Goal: Submit feedback/report problem: Submit feedback/report problem

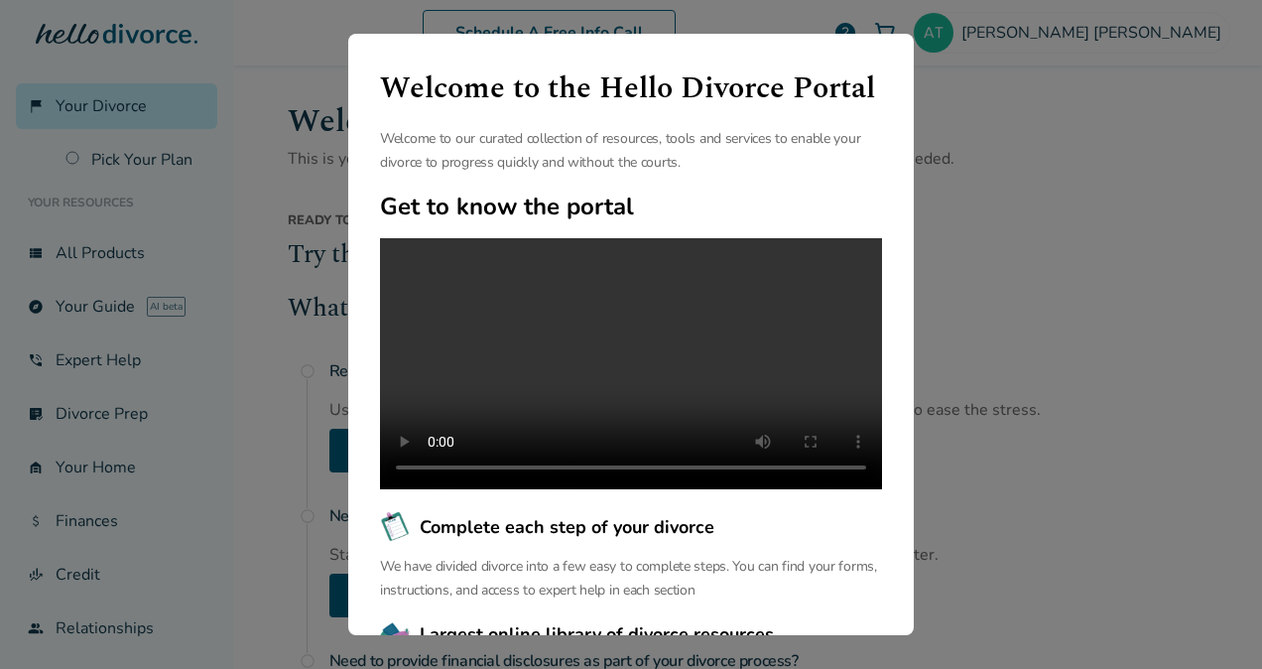
click at [1040, 326] on div "Welcome to the Hello Divorce Portal Welcome to our curated collection of resour…" at bounding box center [631, 334] width 1262 height 669
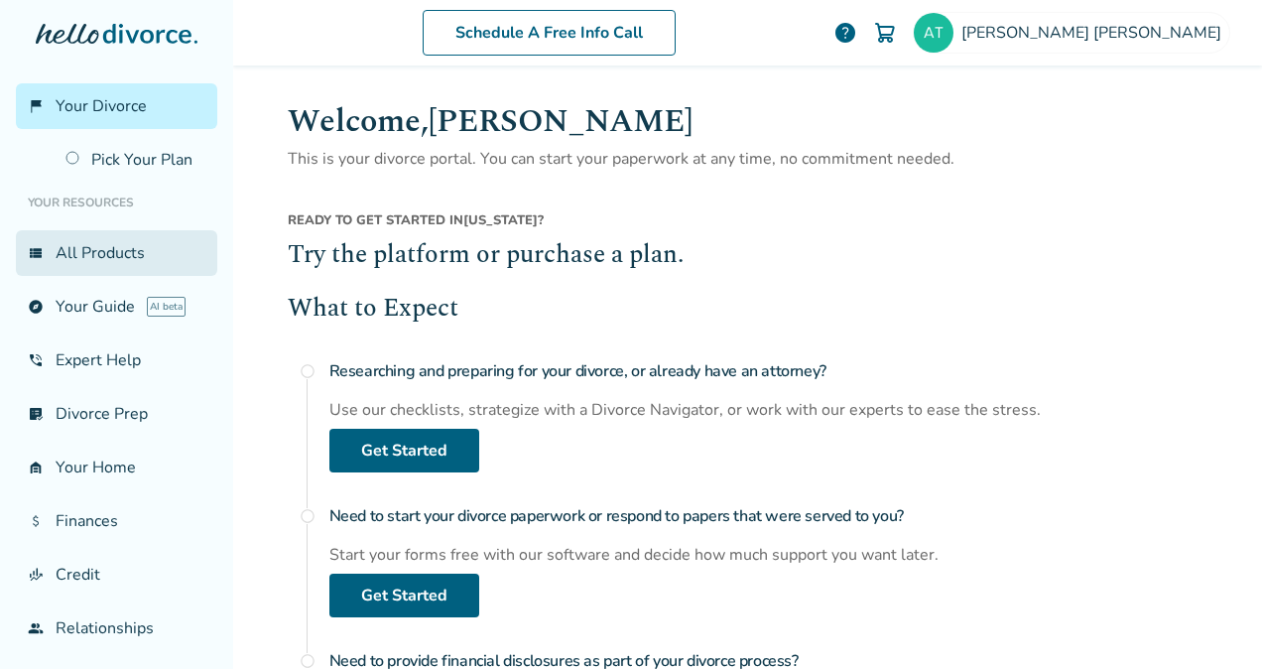
click at [113, 264] on link "view_list All Products" at bounding box center [116, 253] width 201 height 46
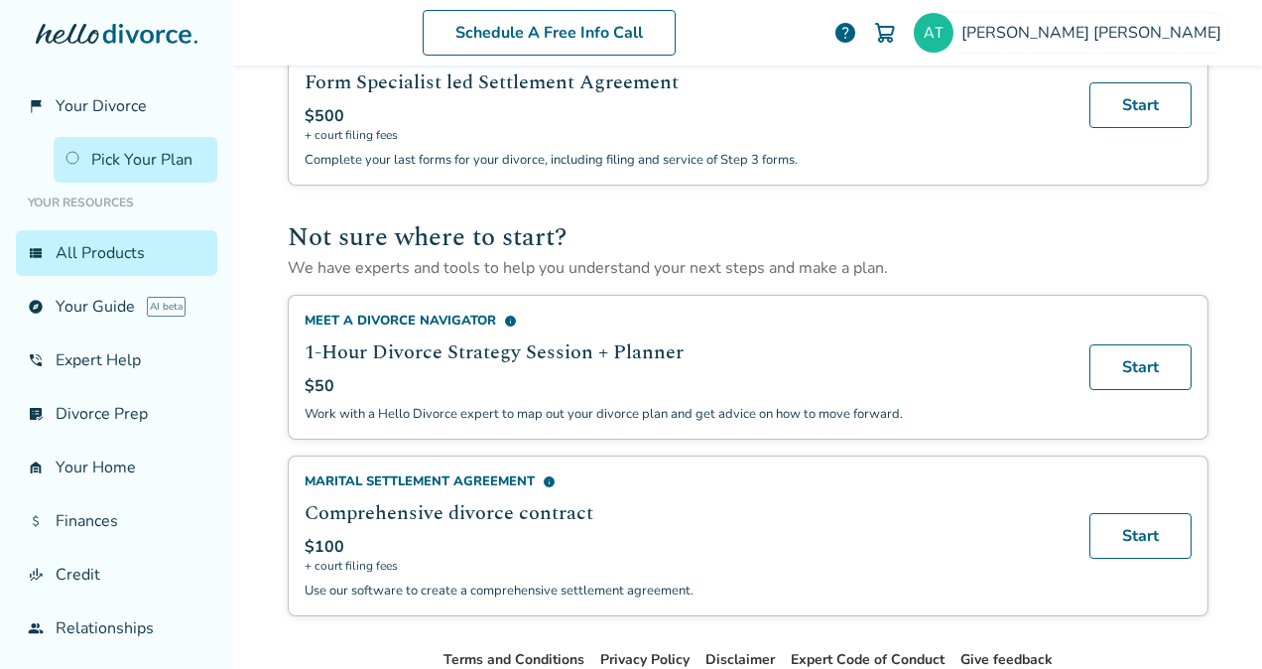
scroll to position [1114, 0]
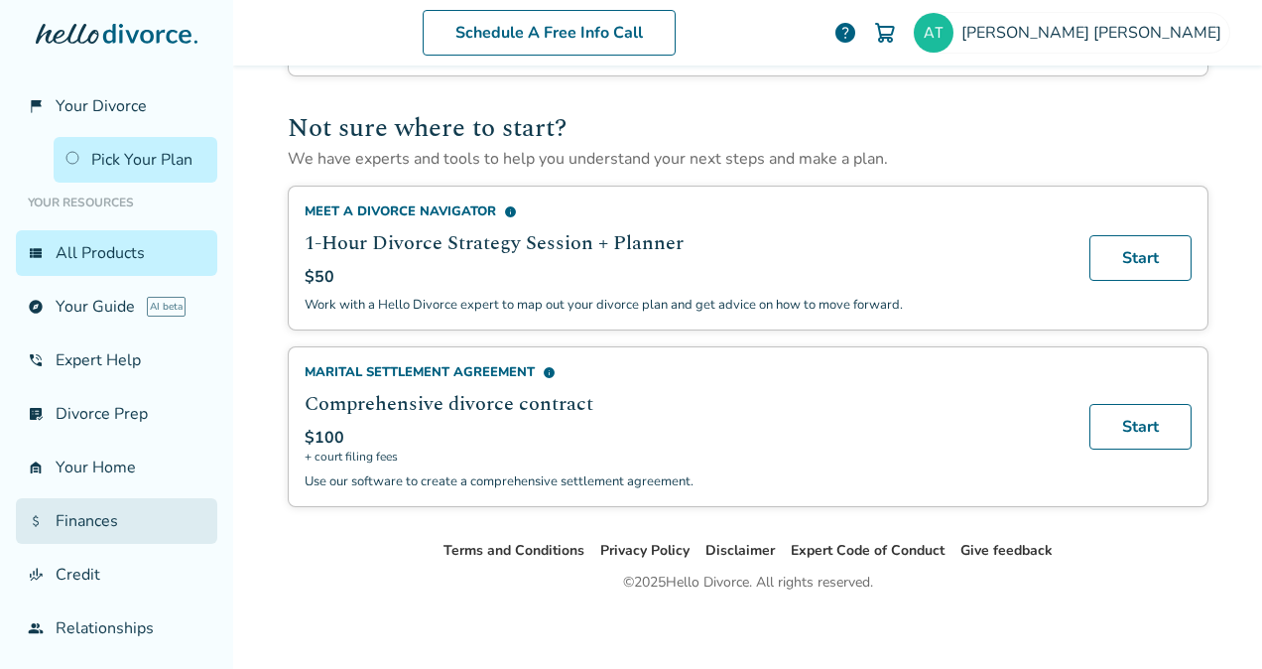
click at [99, 544] on link "attach_money Finances" at bounding box center [116, 521] width 201 height 46
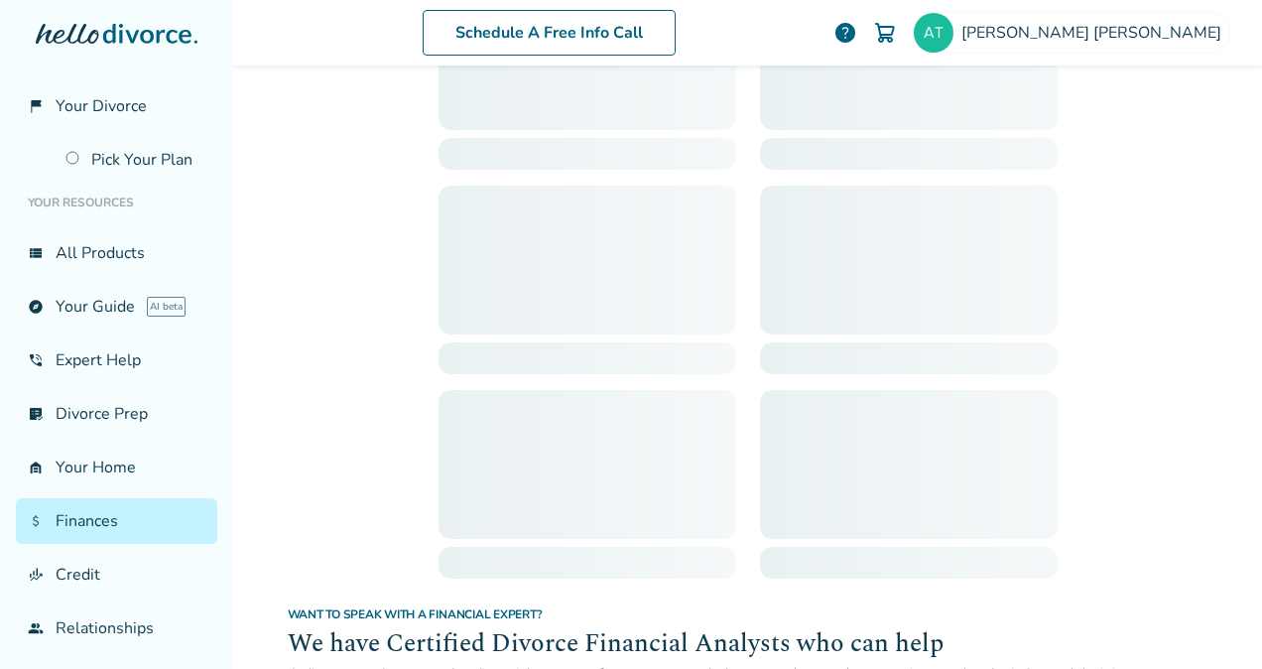
scroll to position [97, 0]
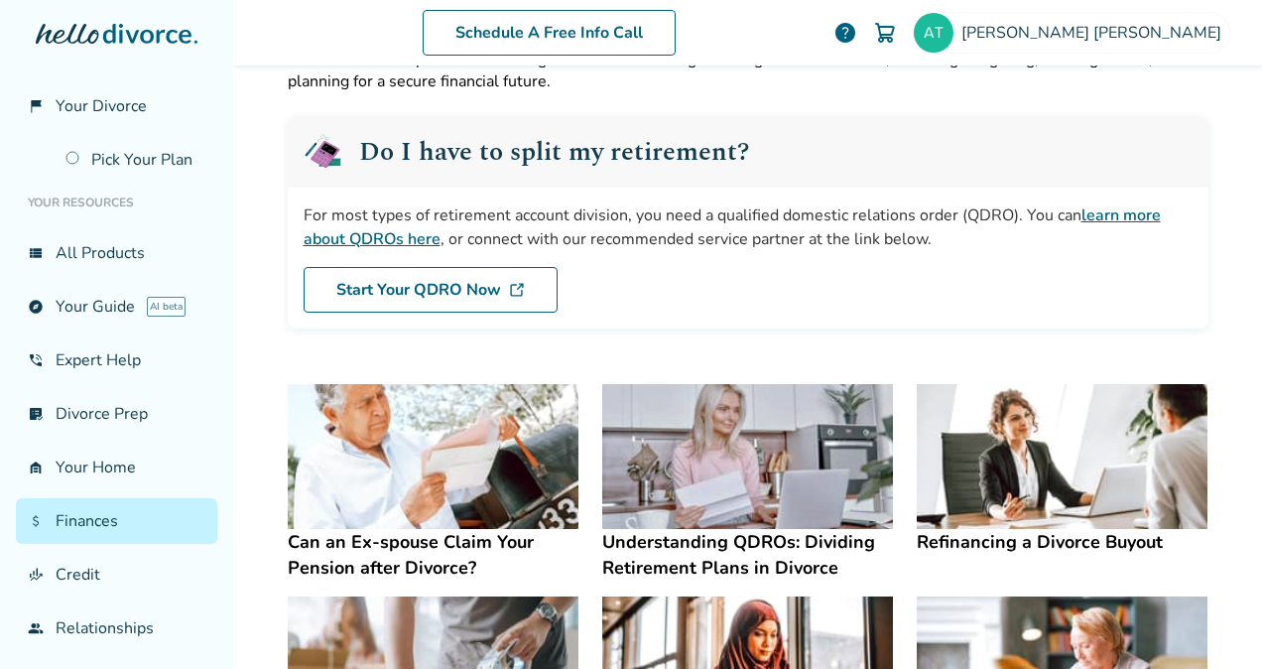
click at [897, 36] on img at bounding box center [885, 33] width 24 height 24
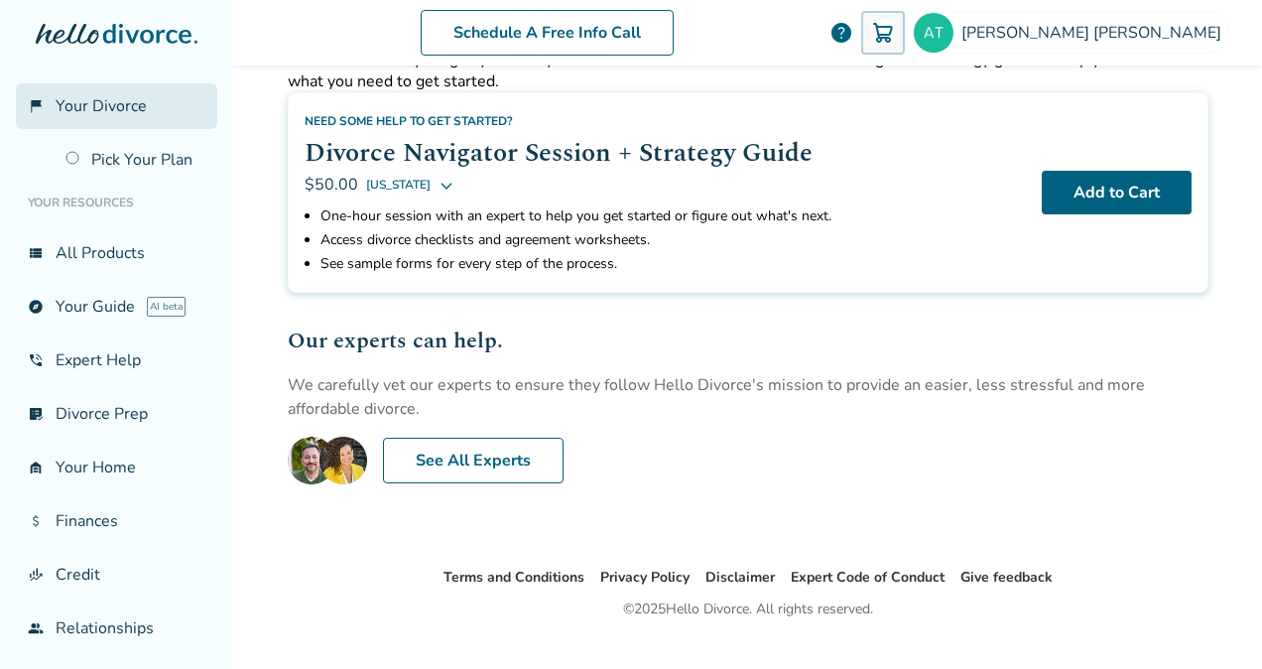
click at [123, 115] on span "Your Divorce" at bounding box center [101, 106] width 91 height 22
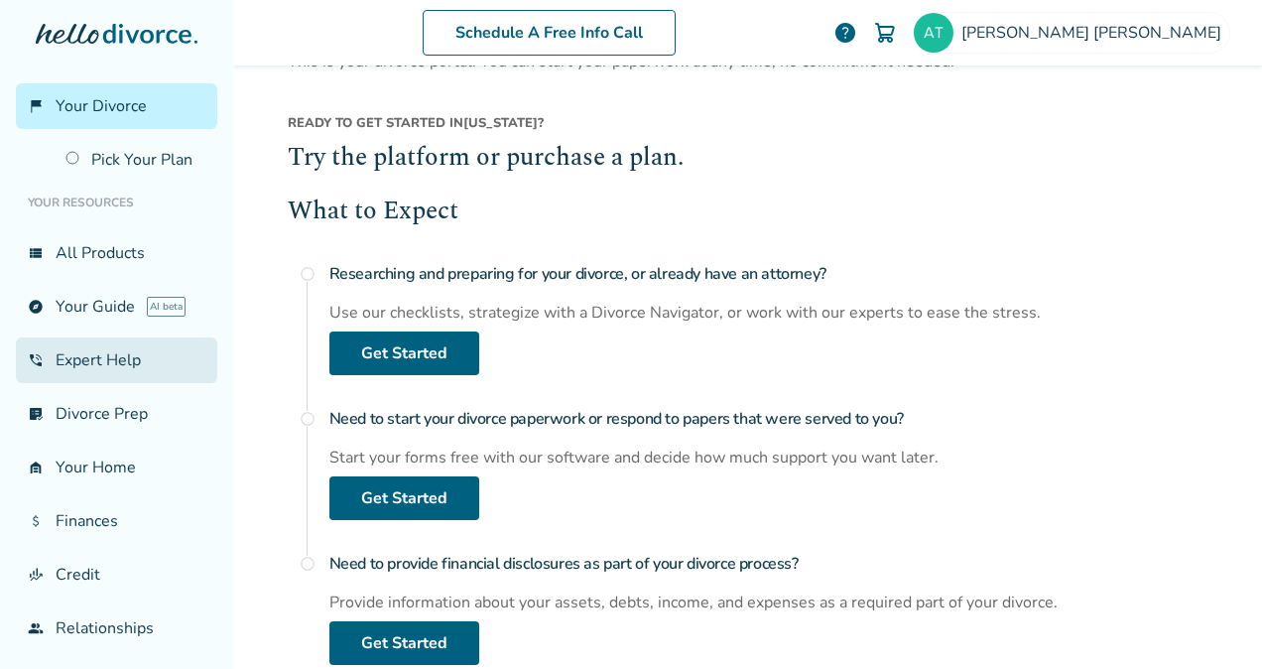
click at [104, 383] on link "phone_in_talk Expert Help" at bounding box center [116, 360] width 201 height 46
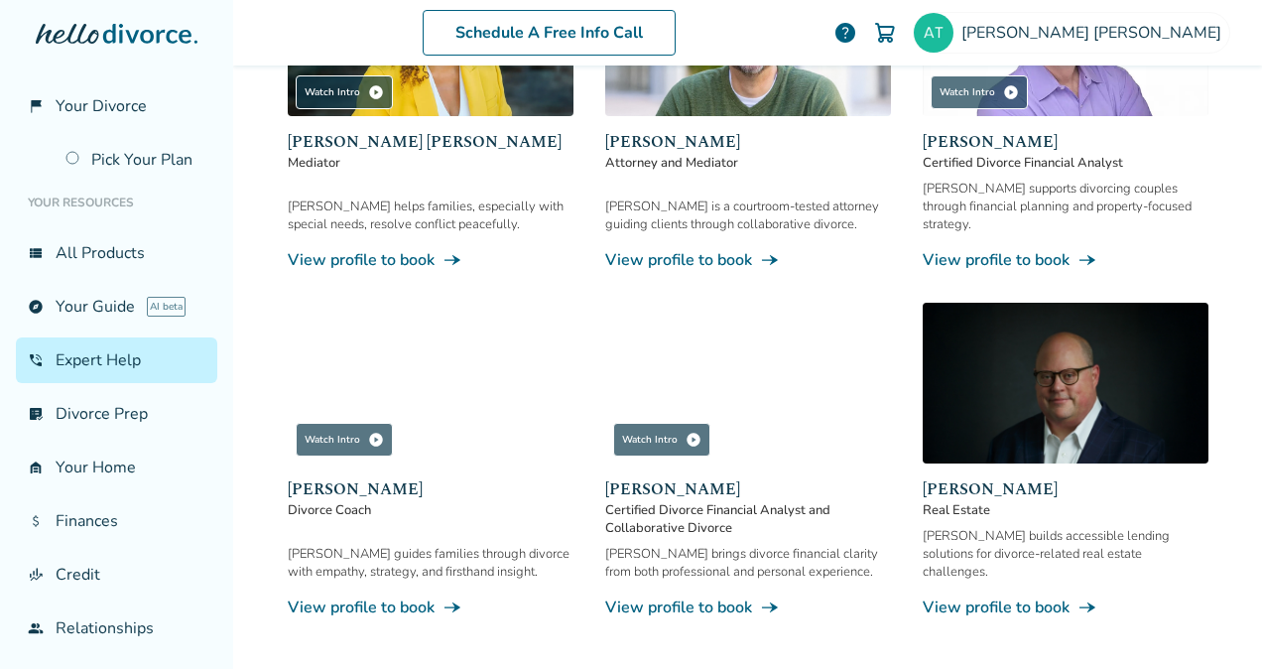
scroll to position [410, 0]
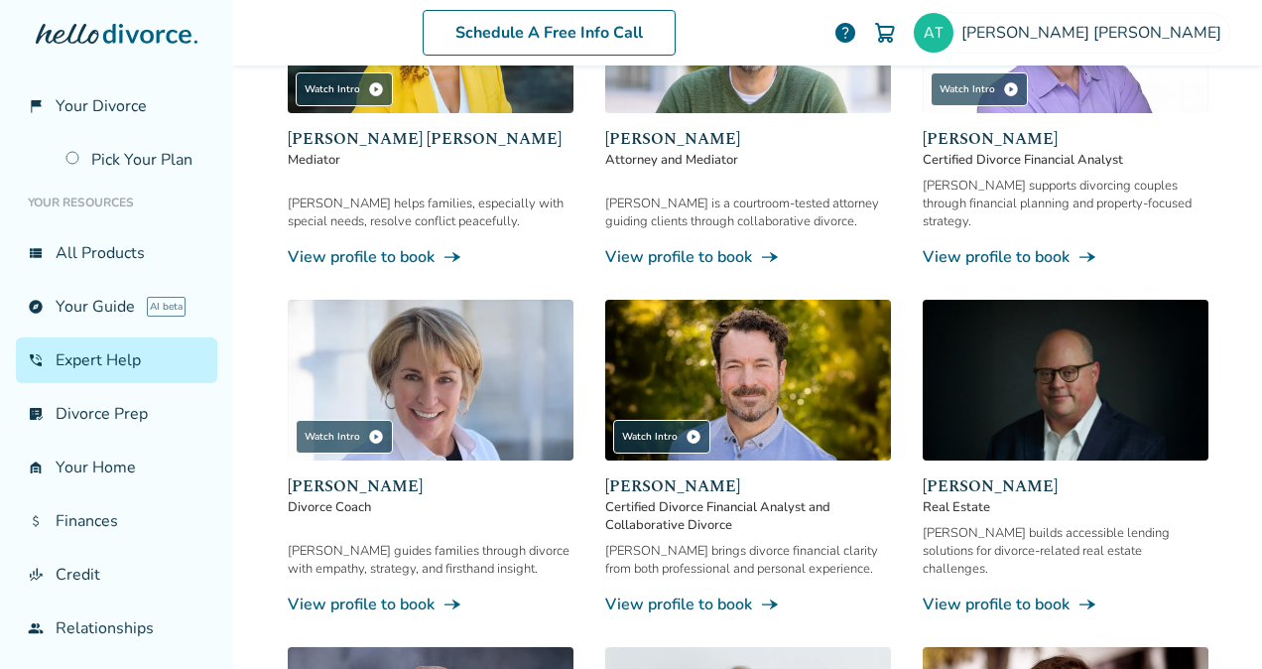
click at [695, 498] on span "Certified Divorce Financial Analyst and Collaborative Divorce" at bounding box center [748, 516] width 286 height 36
click at [724, 594] on link "View profile to book line_end_arrow_notch" at bounding box center [748, 605] width 286 height 22
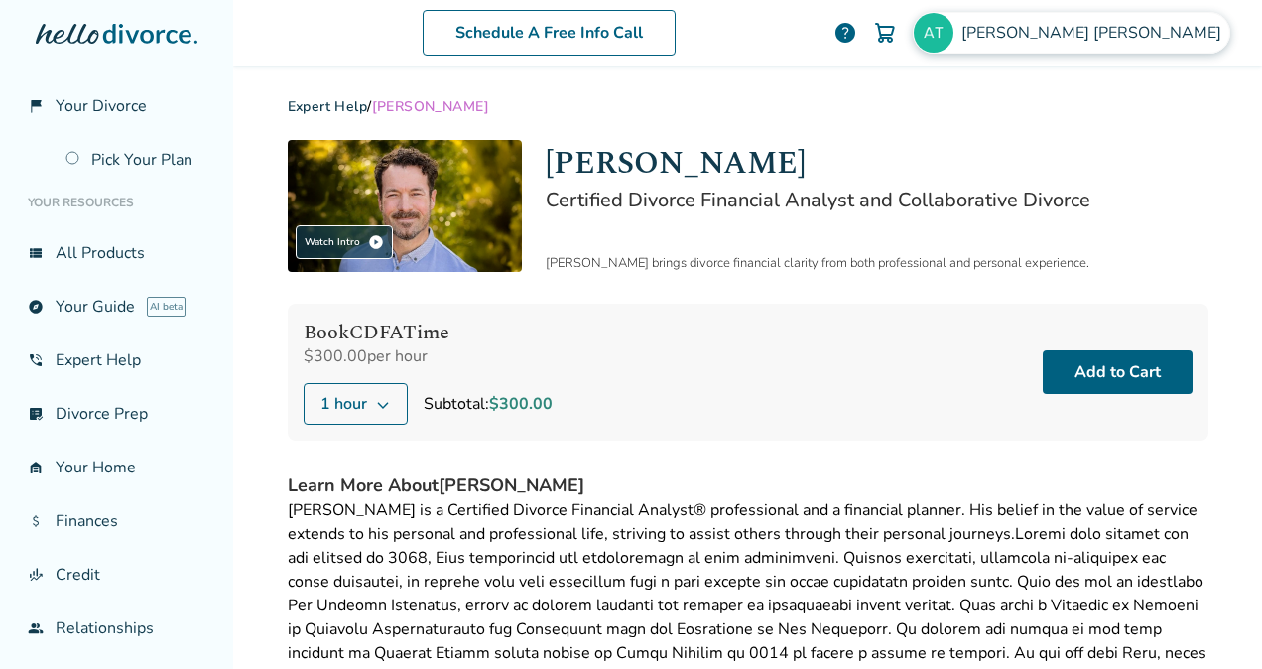
click at [1125, 40] on span "[PERSON_NAME]" at bounding box center [1096, 33] width 268 height 22
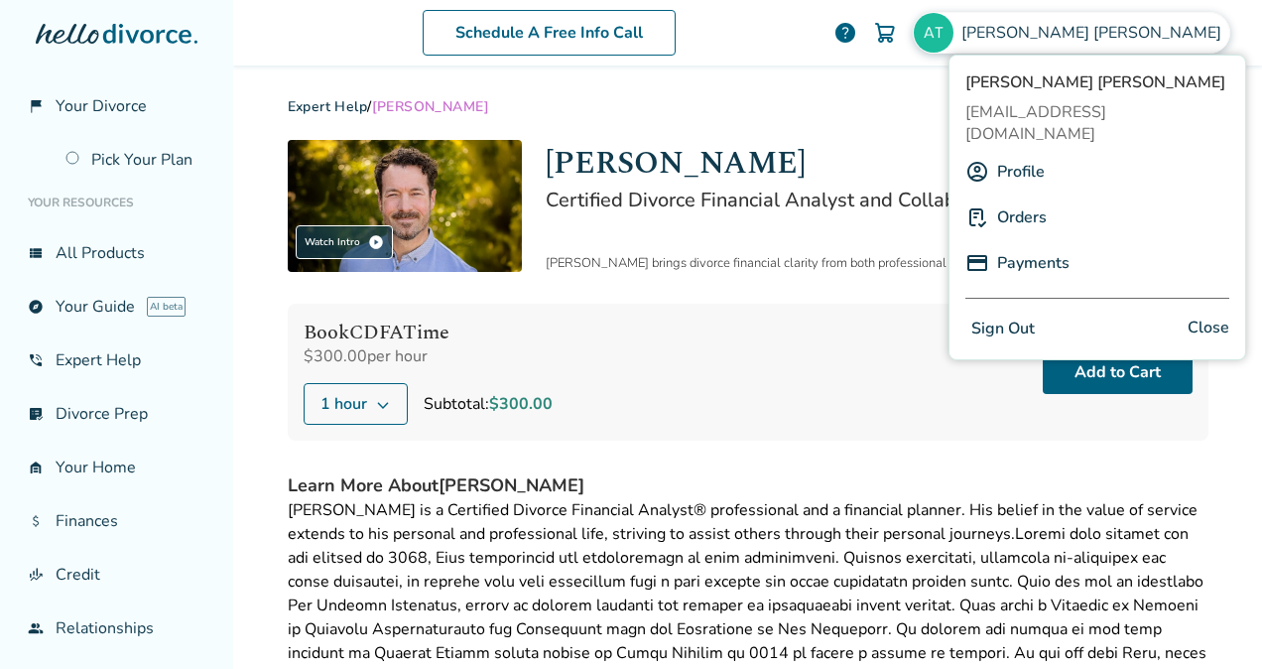
click at [1033, 198] on link "Orders" at bounding box center [1022, 217] width 50 height 38
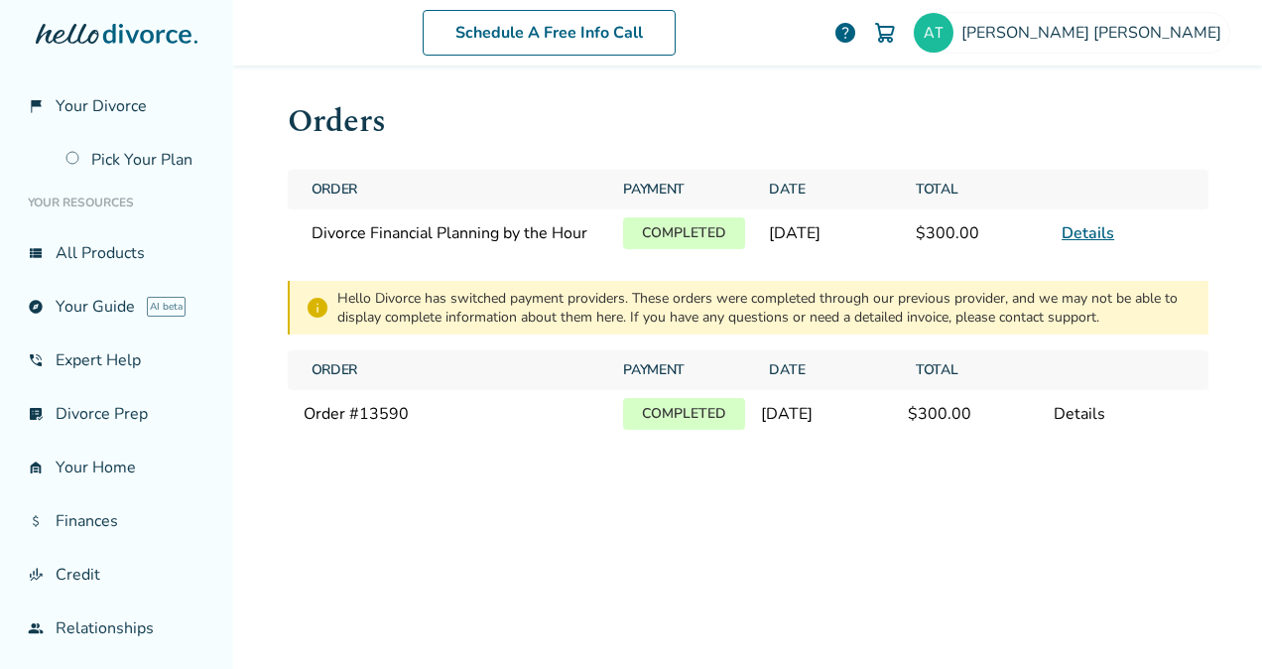
click at [1082, 232] on link "Details" at bounding box center [1088, 233] width 53 height 22
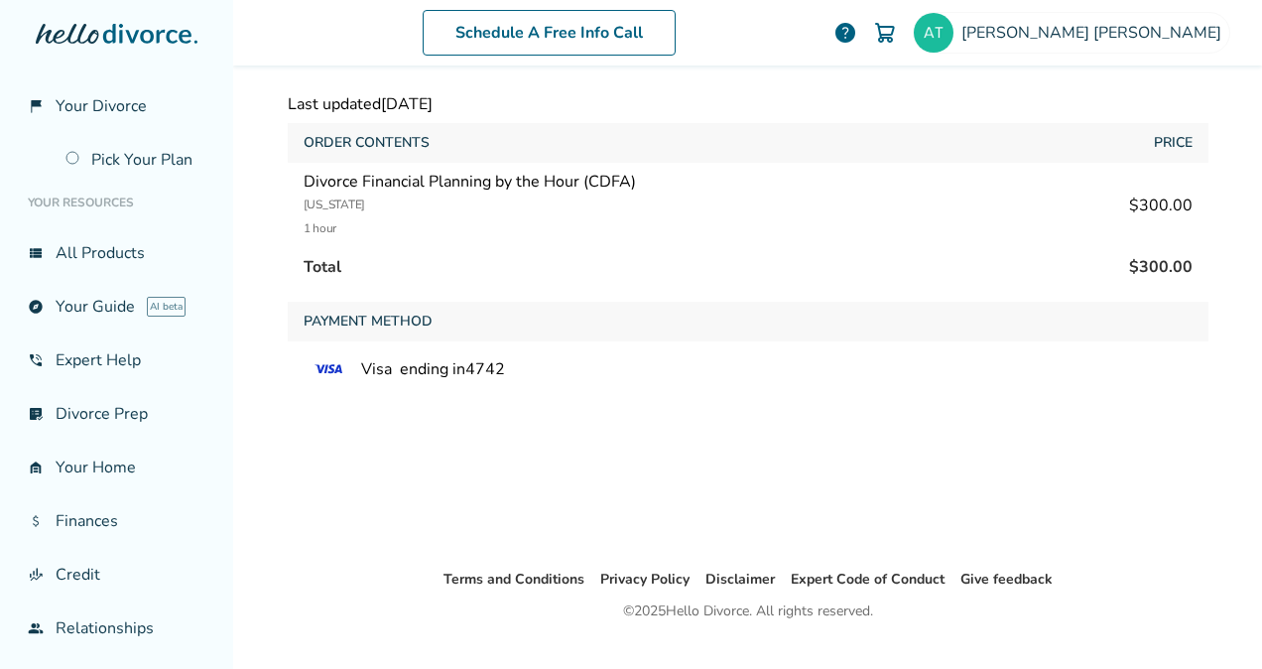
scroll to position [133, 0]
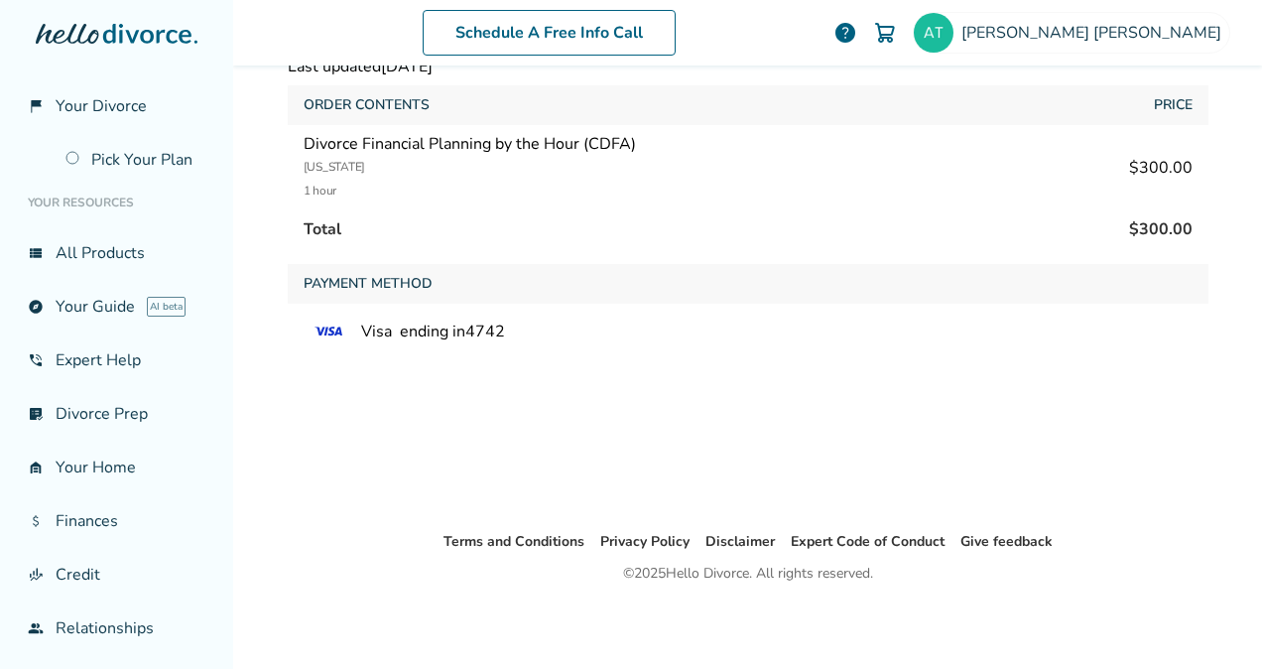
click at [858, 33] on span "help" at bounding box center [846, 33] width 24 height 24
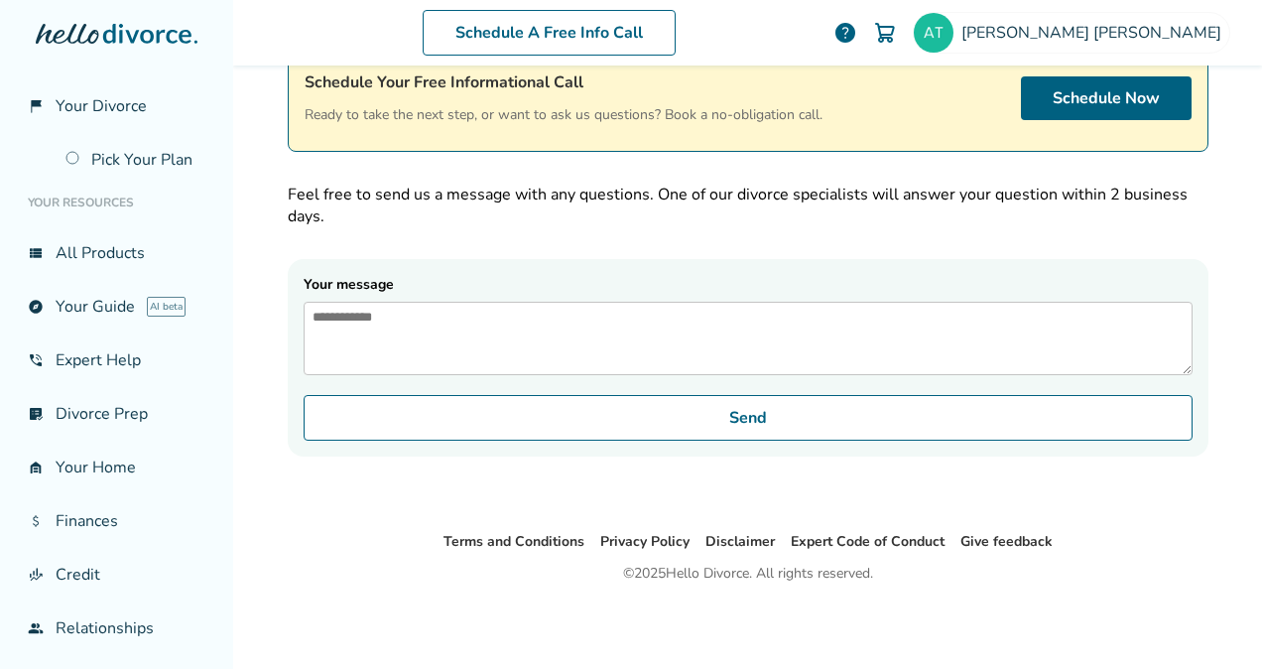
scroll to position [97, 0]
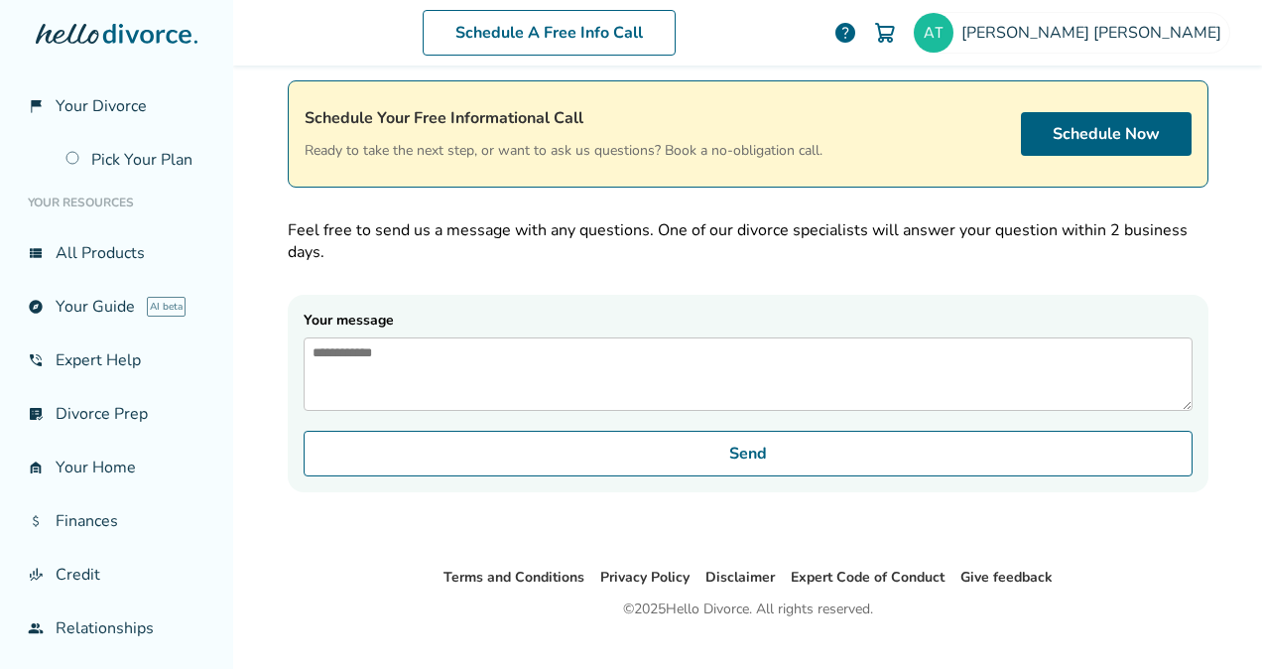
click at [453, 387] on textarea "Your message" at bounding box center [748, 373] width 889 height 73
type textarea "*"
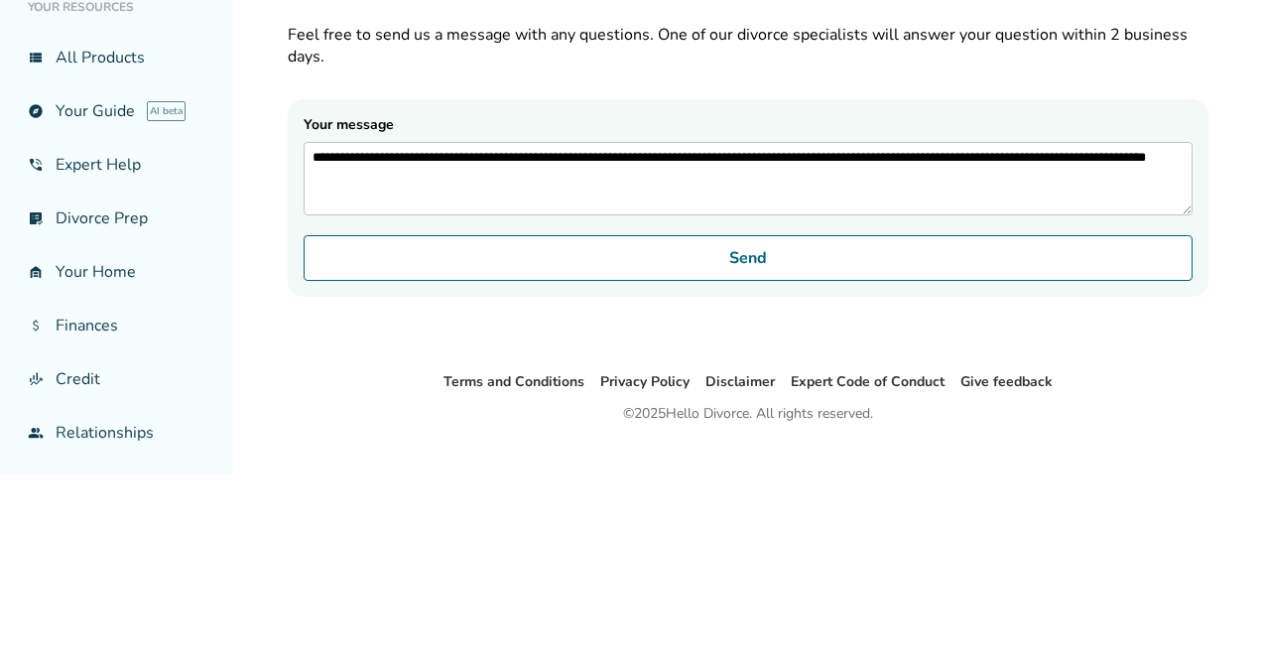
click at [512, 359] on textarea "**********" at bounding box center [748, 373] width 889 height 73
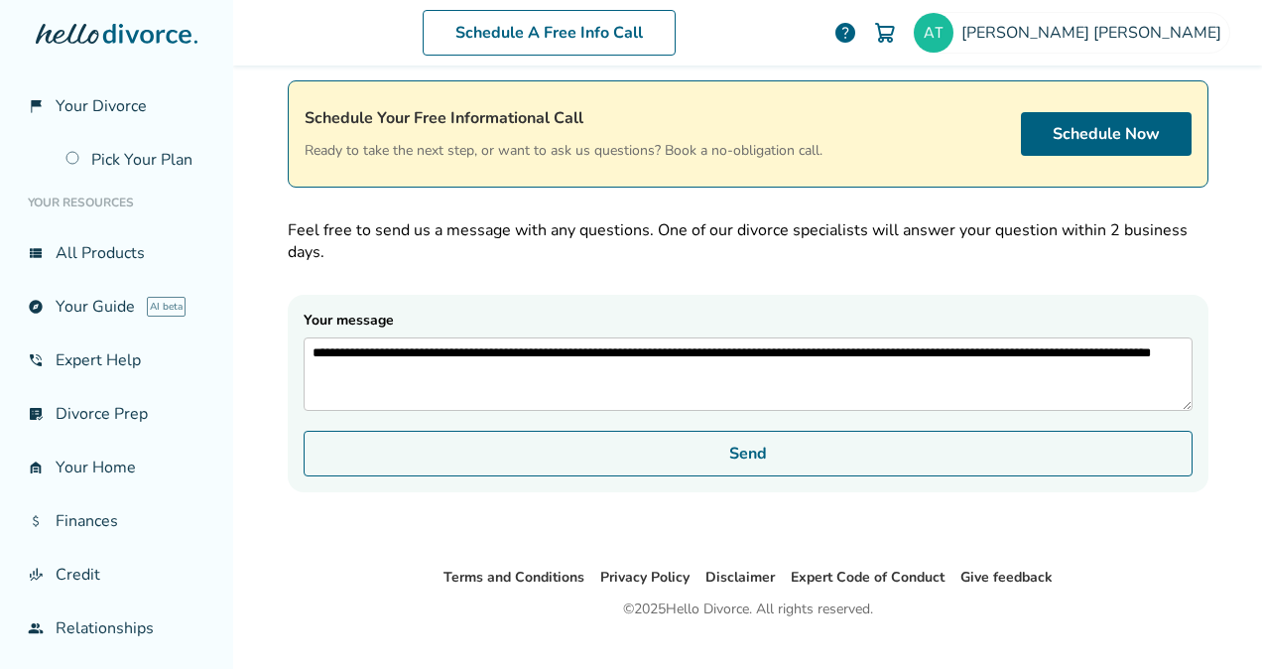
type textarea "**********"
click at [750, 461] on button "Send" at bounding box center [748, 454] width 889 height 46
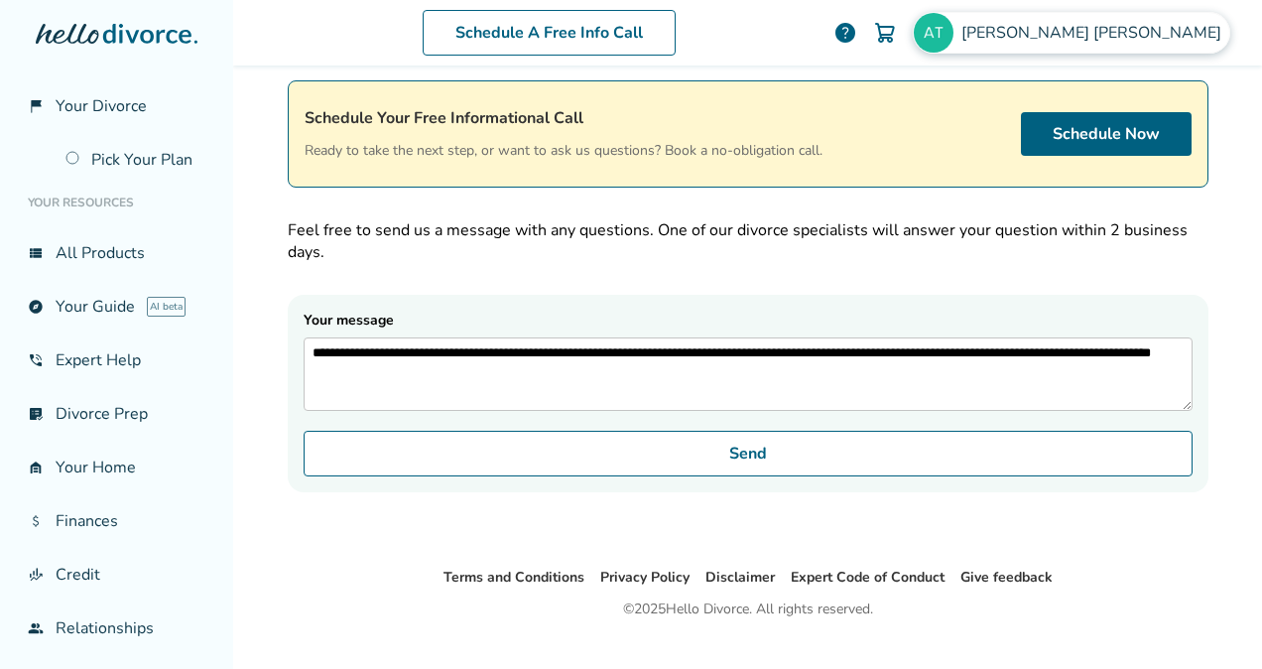
click at [1158, 18] on div "[PERSON_NAME]" at bounding box center [1072, 33] width 318 height 42
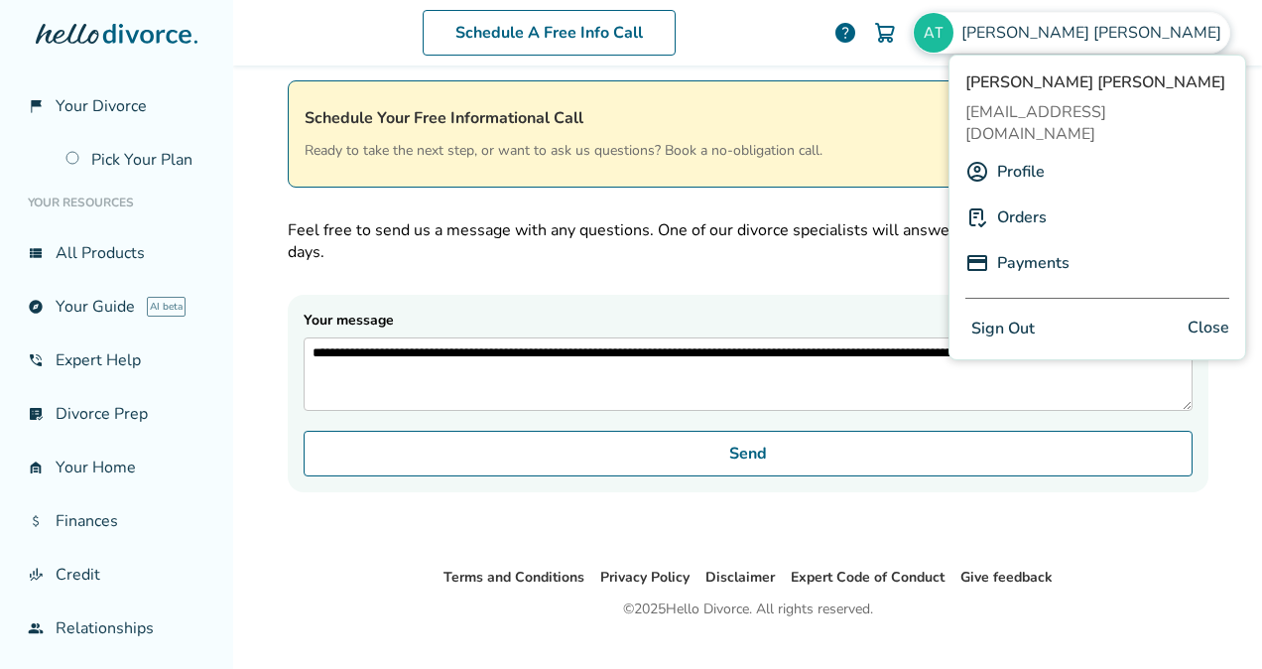
click at [1021, 153] on link "Profile" at bounding box center [1021, 172] width 48 height 38
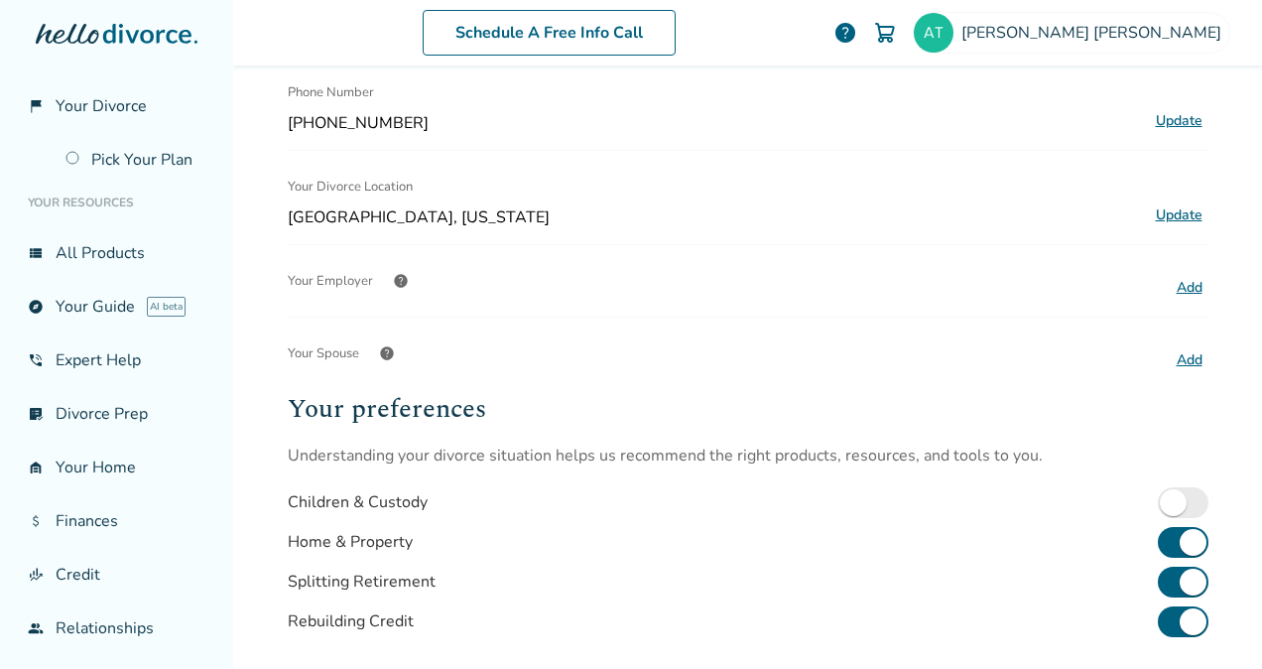
scroll to position [373, 0]
